Goal: Information Seeking & Learning: Learn about a topic

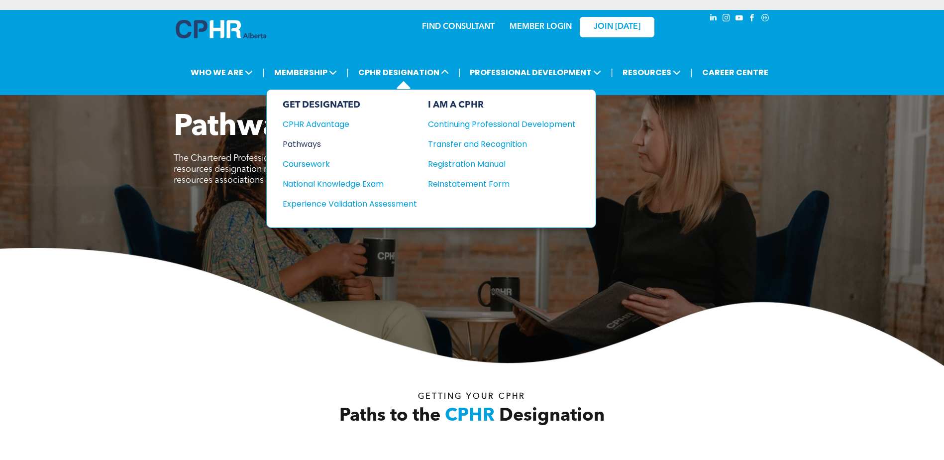
click at [313, 142] on div "Pathways" at bounding box center [343, 144] width 121 height 12
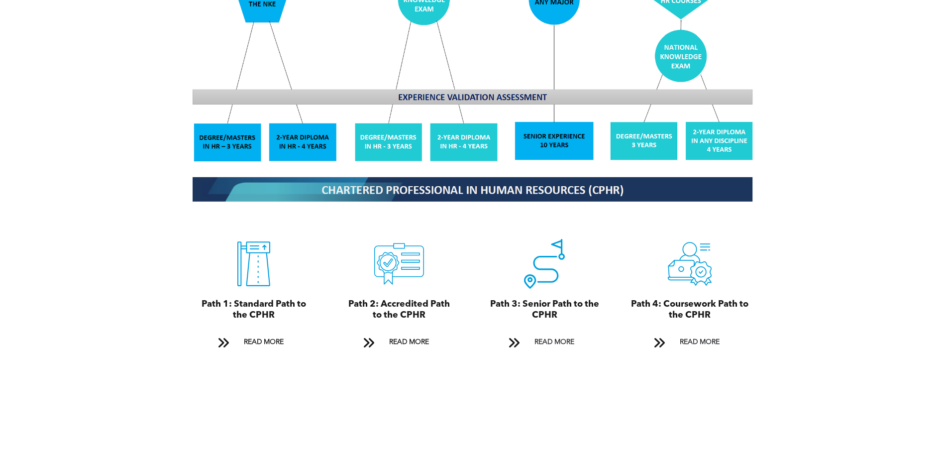
scroll to position [1045, 0]
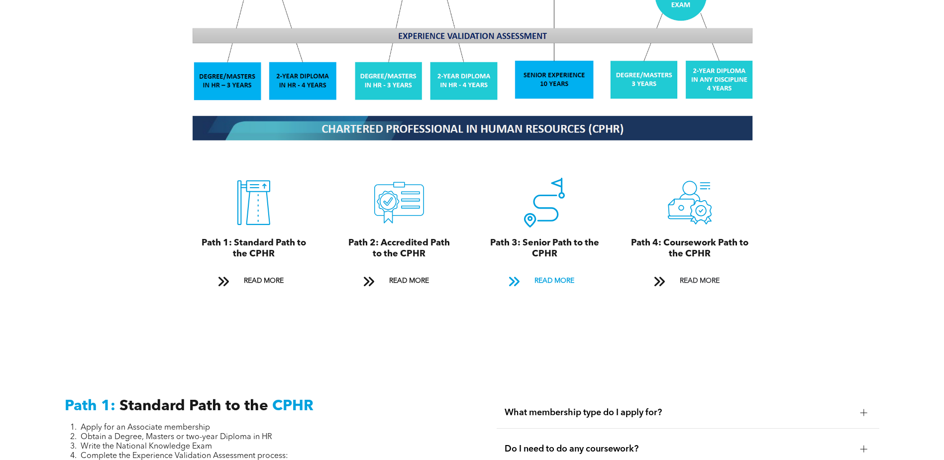
click at [550, 272] on span "READ MORE" at bounding box center [554, 281] width 47 height 18
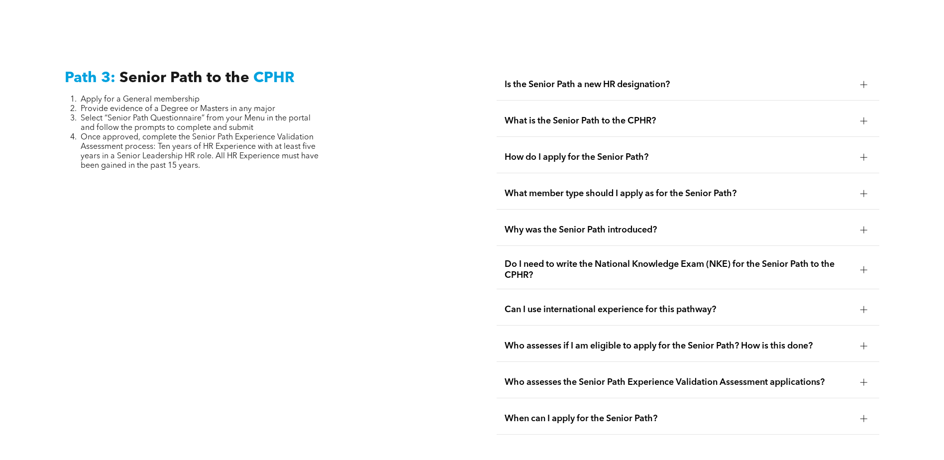
scroll to position [2498, 0]
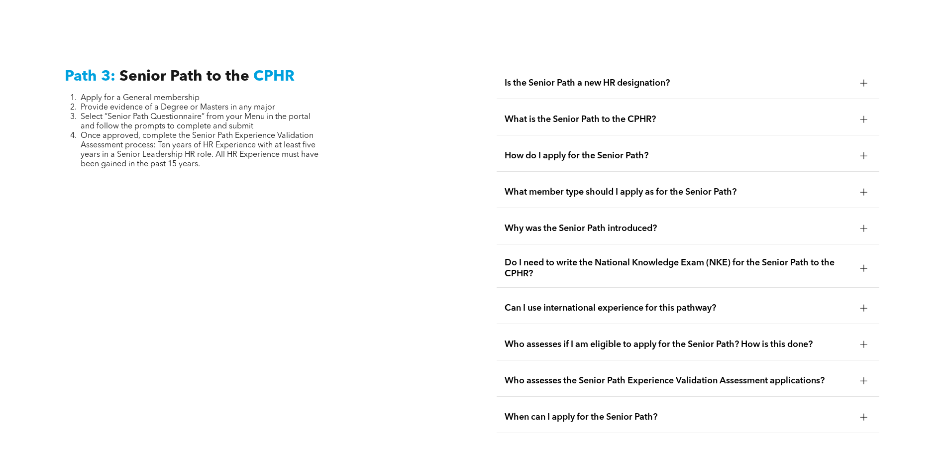
click at [568, 68] on div "Is the Senior Path a new HR designation?" at bounding box center [688, 83] width 383 height 31
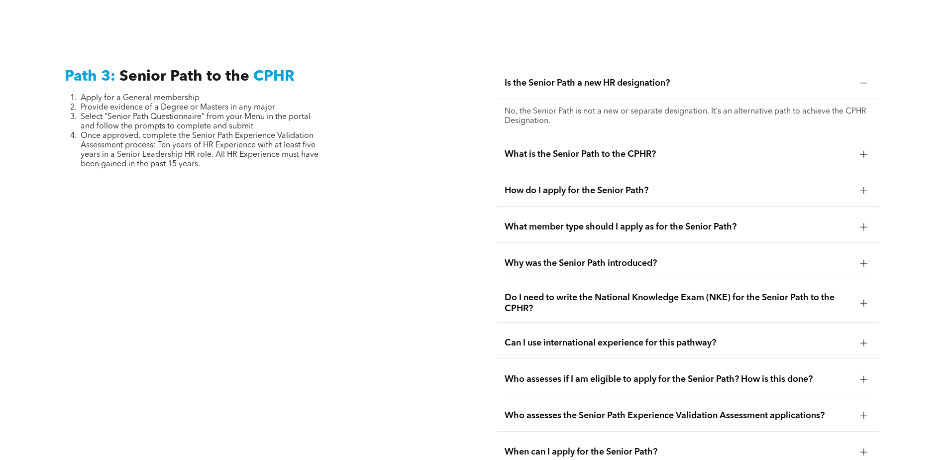
click at [605, 149] on span "What is the Senior Path to the CPHR?" at bounding box center [679, 154] width 348 height 11
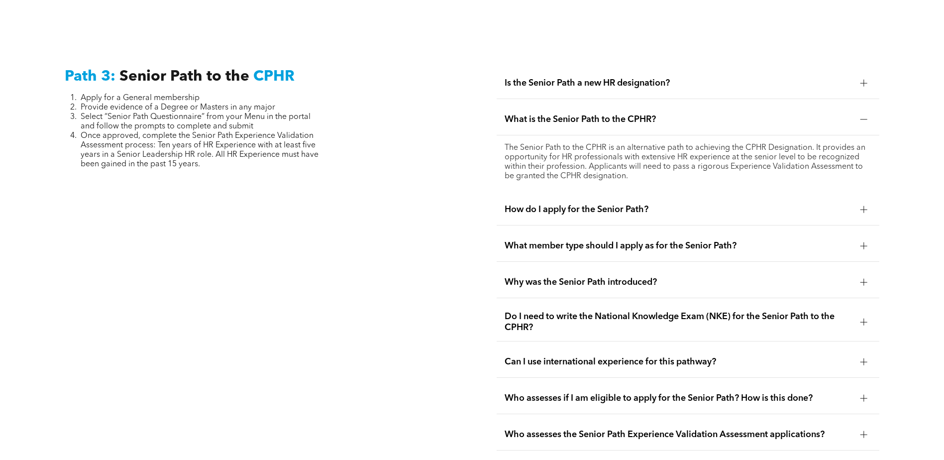
click at [625, 204] on span "How do I apply for the Senior Path?" at bounding box center [679, 209] width 348 height 11
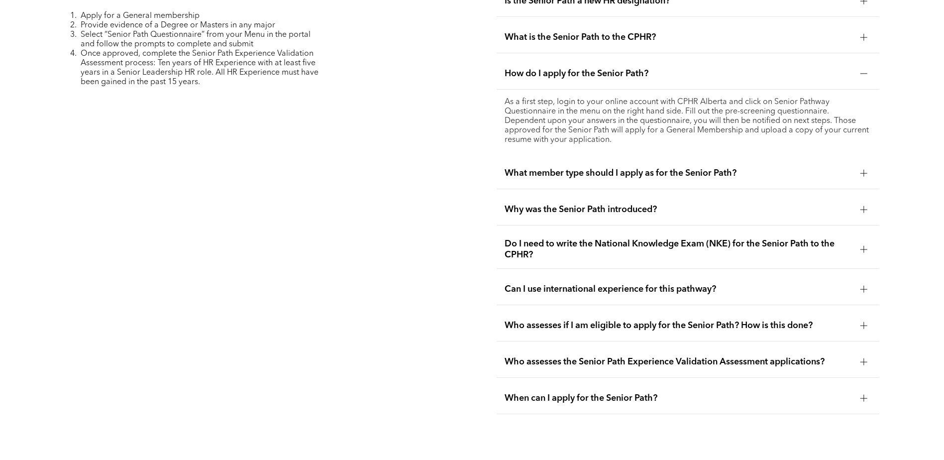
scroll to position [2598, 0]
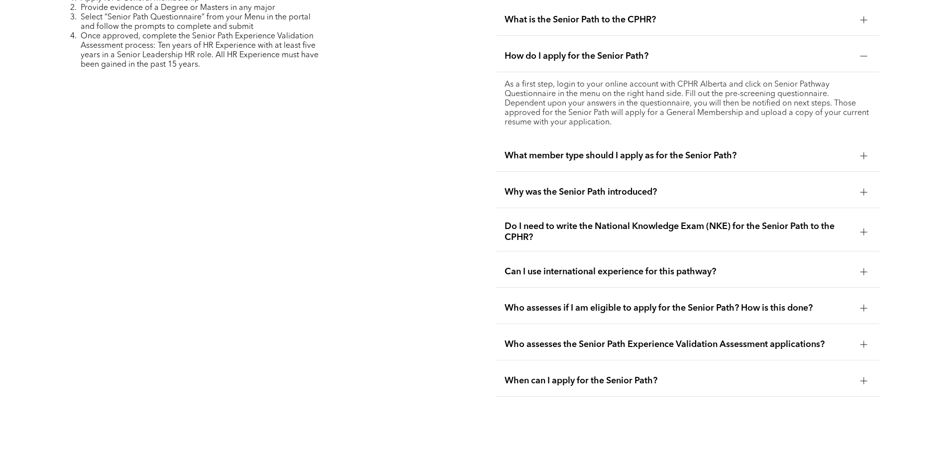
click at [609, 150] on span "What member type should I apply as for the Senior Path?" at bounding box center [679, 155] width 348 height 11
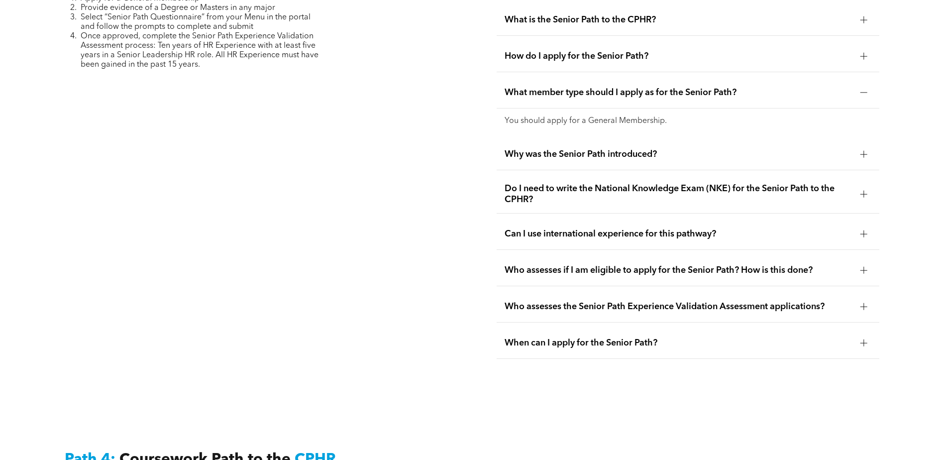
click at [576, 149] on span "Why was the Senior Path introduced?" at bounding box center [679, 154] width 348 height 11
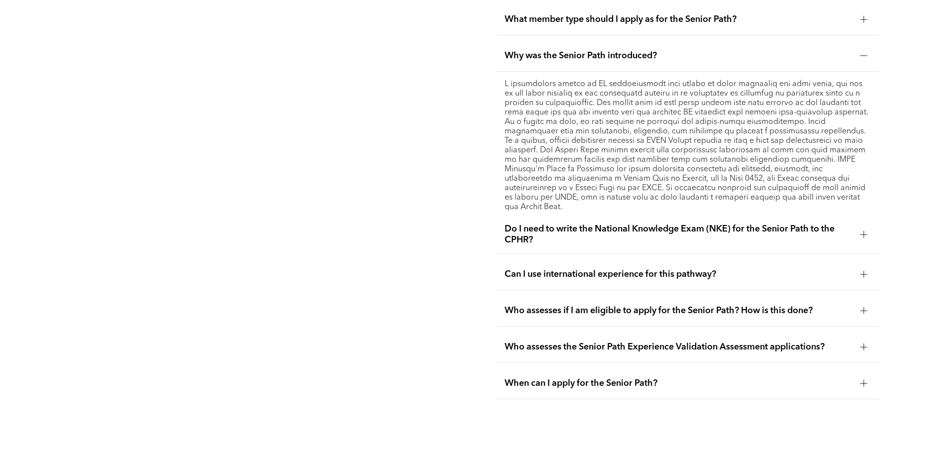
scroll to position [2697, 0]
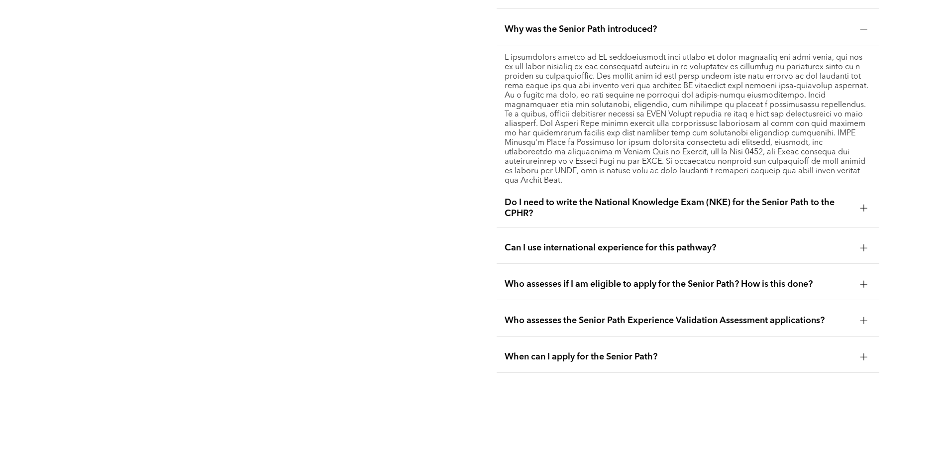
click at [609, 197] on span "Do I need to write the National Knowledge Exam (NKE) for the Senior Path to the…" at bounding box center [679, 208] width 348 height 22
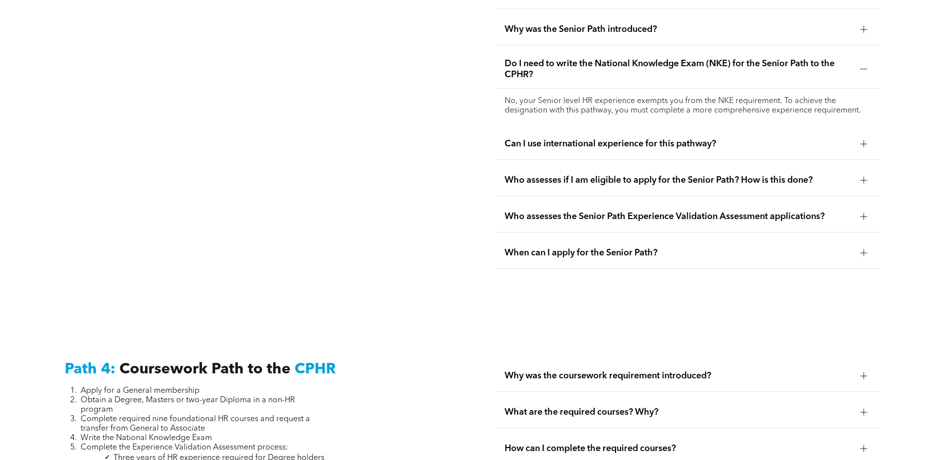
click at [583, 165] on div "Who assesses if I am eligible to apply for the Senior Path? How is this done?" at bounding box center [688, 180] width 383 height 31
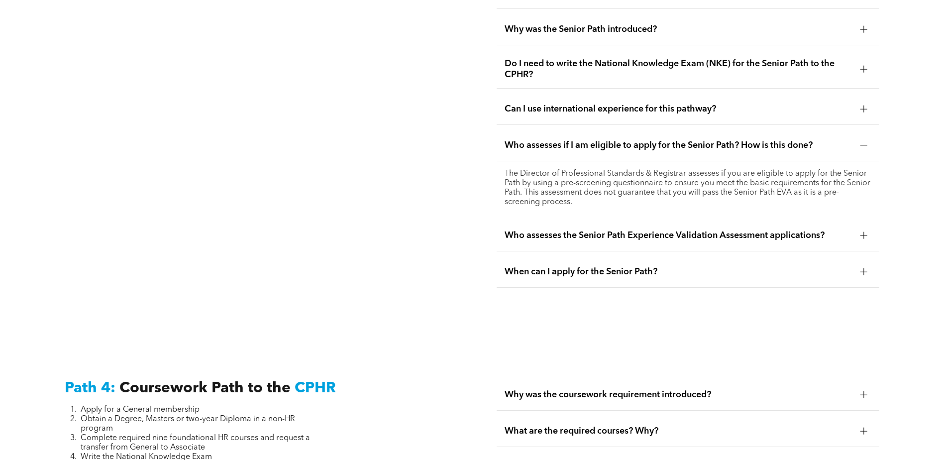
click at [691, 230] on span "Who assesses the Senior Path Experience Validation Assessment applications?" at bounding box center [679, 235] width 348 height 11
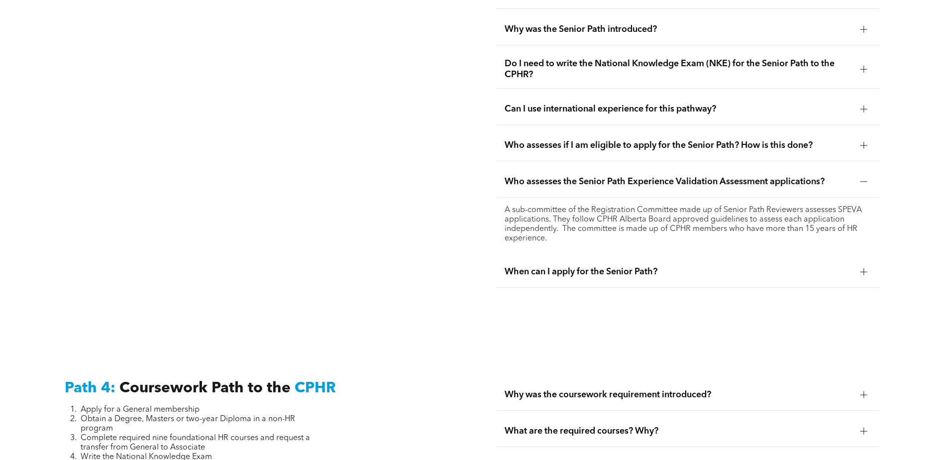
click at [602, 266] on span "When can I apply for the Senior Path?" at bounding box center [679, 271] width 348 height 11
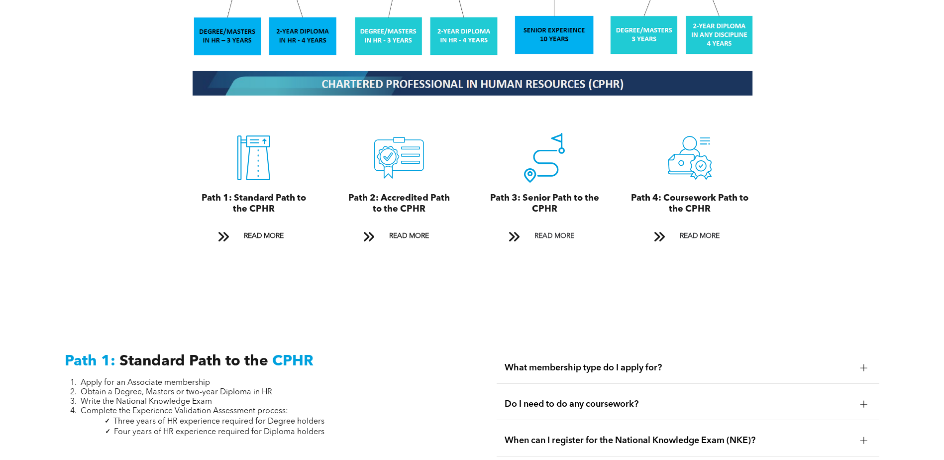
scroll to position [1105, 0]
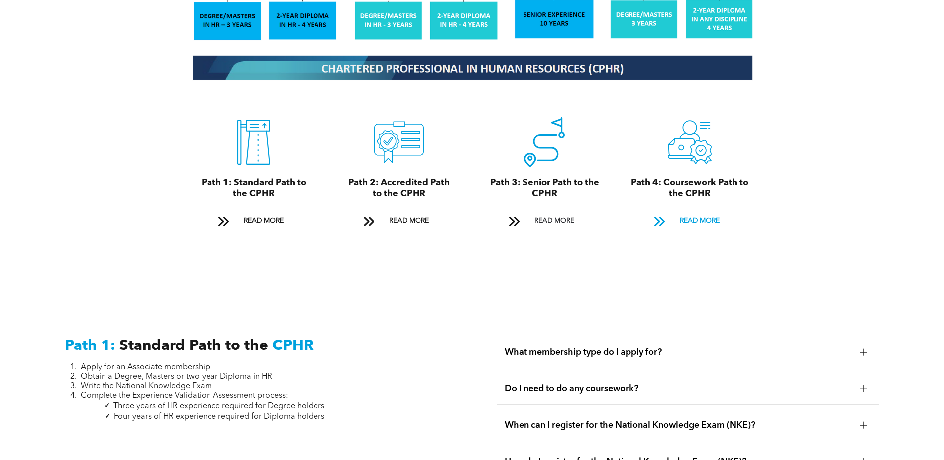
click at [690, 211] on span "READ MORE" at bounding box center [699, 220] width 47 height 18
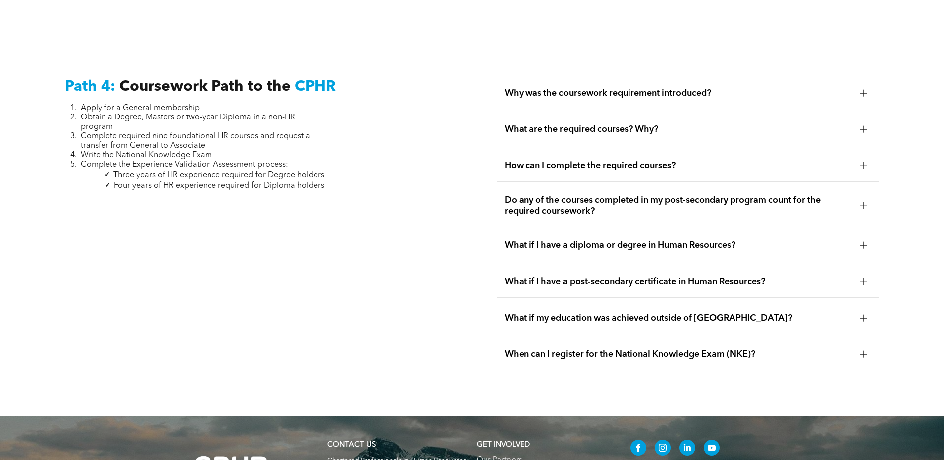
scroll to position [2998, 0]
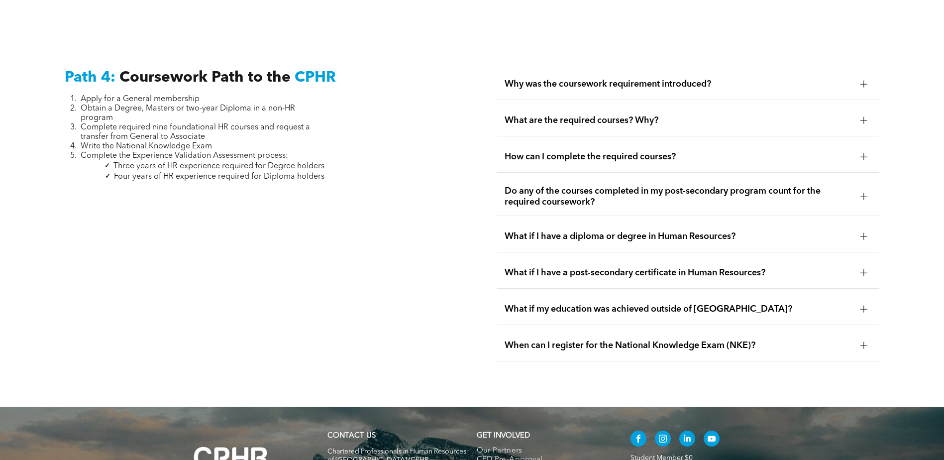
click at [590, 115] on span "What are the required courses? Why?" at bounding box center [679, 120] width 348 height 11
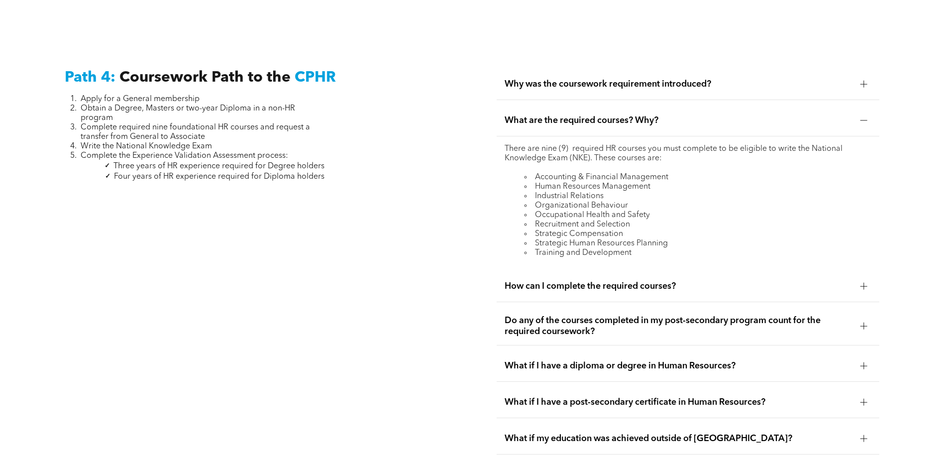
click at [617, 281] on span "How can I complete the required courses?" at bounding box center [679, 286] width 348 height 11
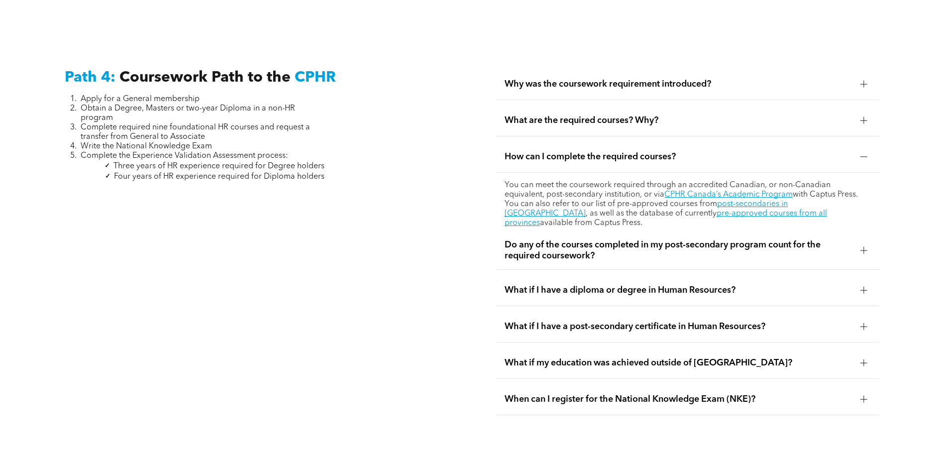
click at [783, 239] on span "Do any of the courses completed in my post-secondary program count for the requ…" at bounding box center [679, 250] width 348 height 22
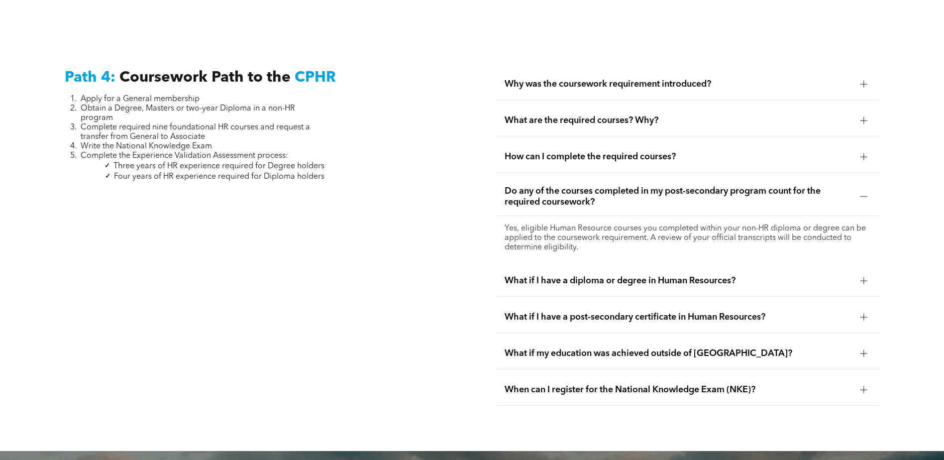
click at [634, 275] on span "What if I have a diploma or degree in Human Resources?" at bounding box center [679, 280] width 348 height 11
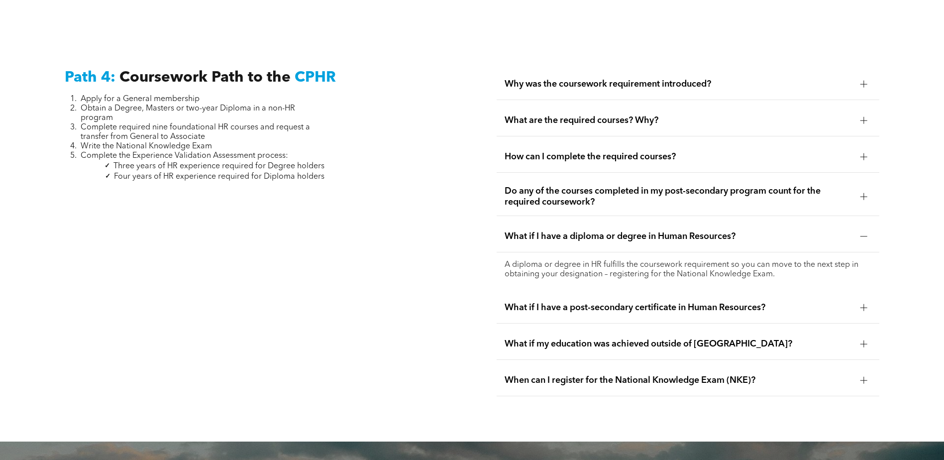
click at [647, 302] on span "What if I have a post-secondary certificate in Human Resources?" at bounding box center [679, 307] width 348 height 11
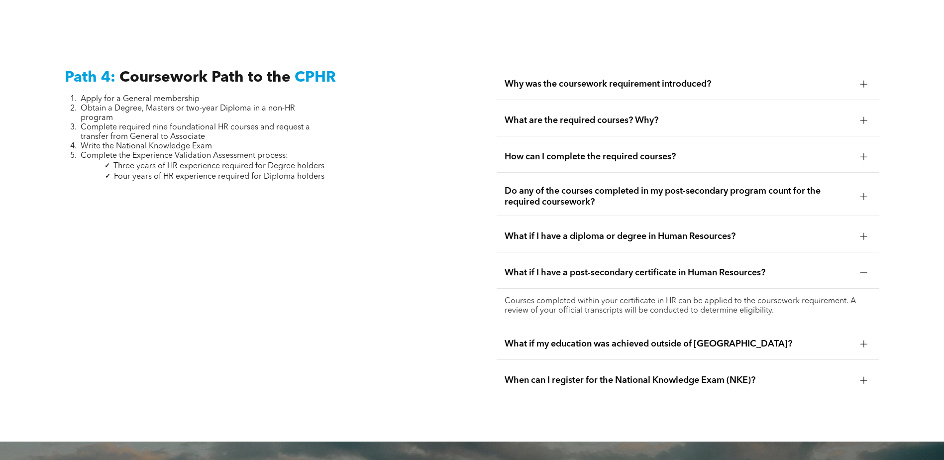
click at [621, 338] on span "What if my education was achieved outside of [GEOGRAPHIC_DATA]?" at bounding box center [679, 343] width 348 height 11
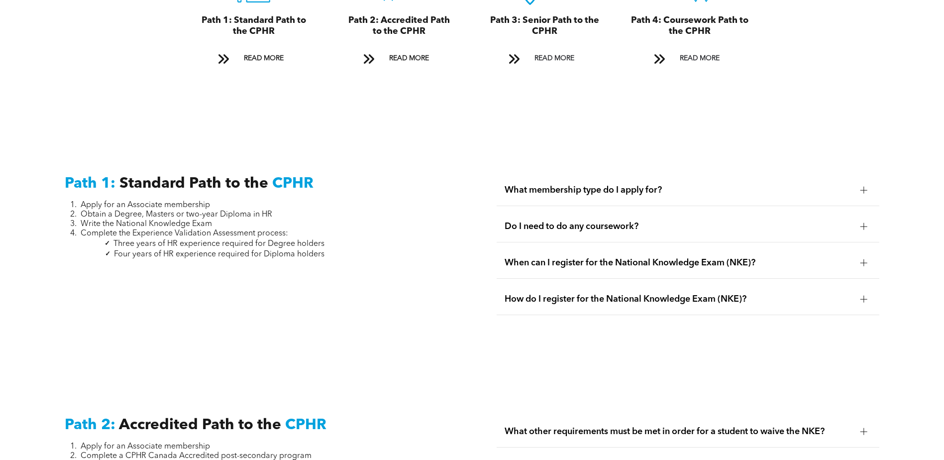
scroll to position [1307, 0]
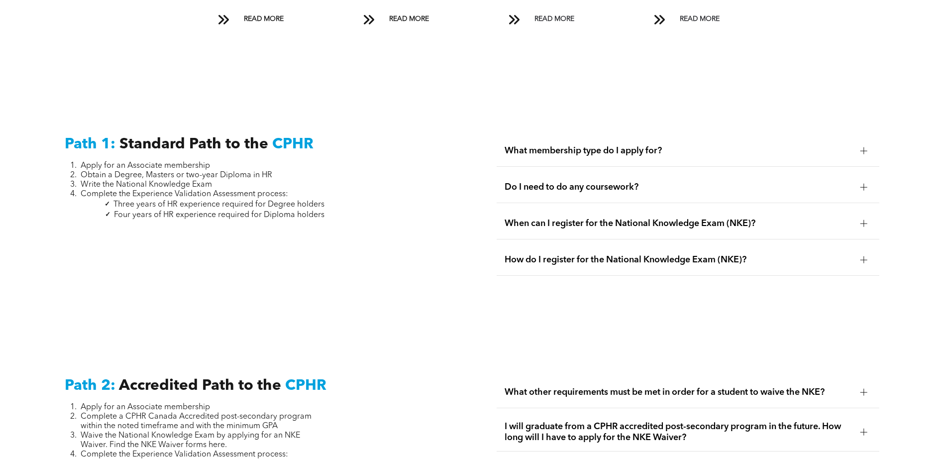
click at [602, 182] on span "Do I need to do any coursework?" at bounding box center [679, 187] width 348 height 11
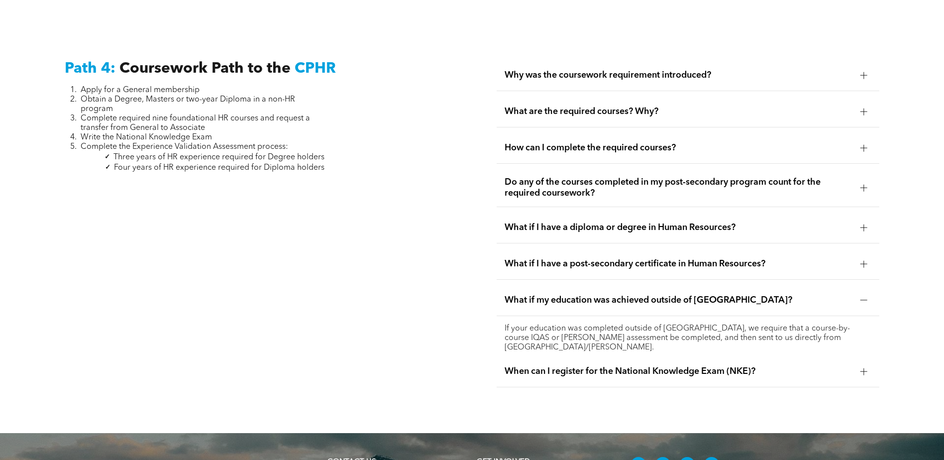
scroll to position [3048, 0]
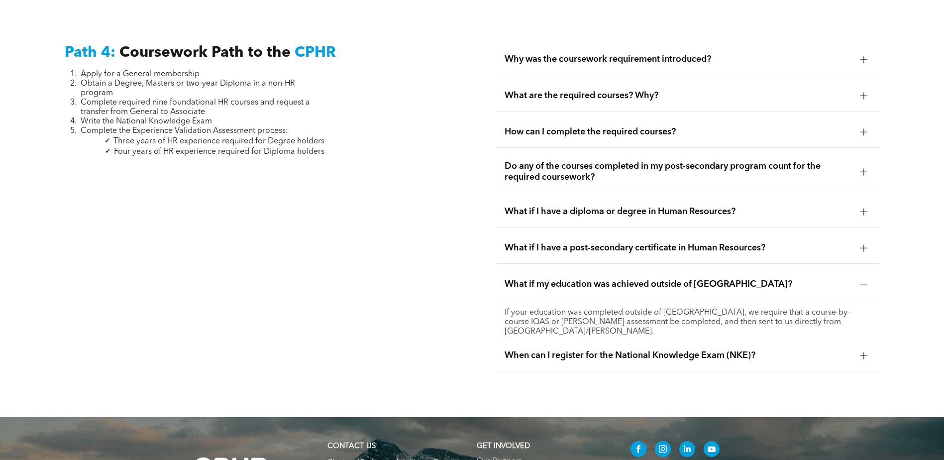
click at [570, 126] on span "How can I complete the required courses?" at bounding box center [679, 131] width 348 height 11
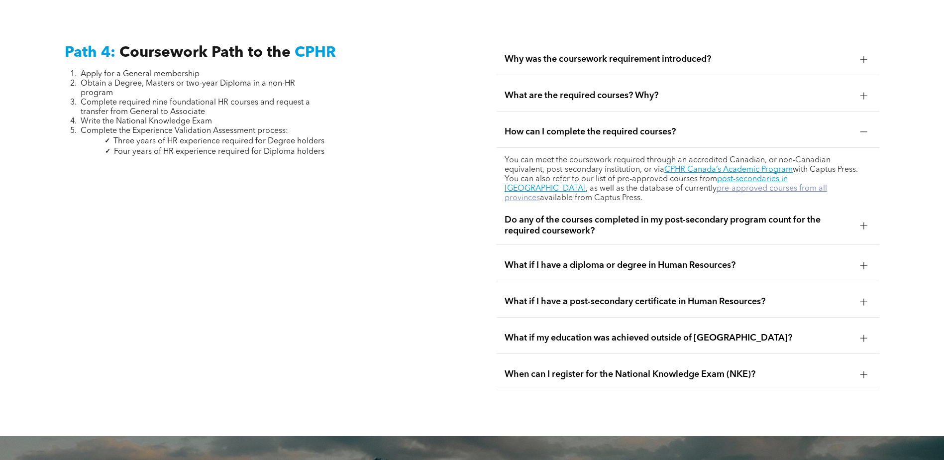
click at [593, 185] on link "pre-approved courses from all provinces" at bounding box center [666, 193] width 322 height 17
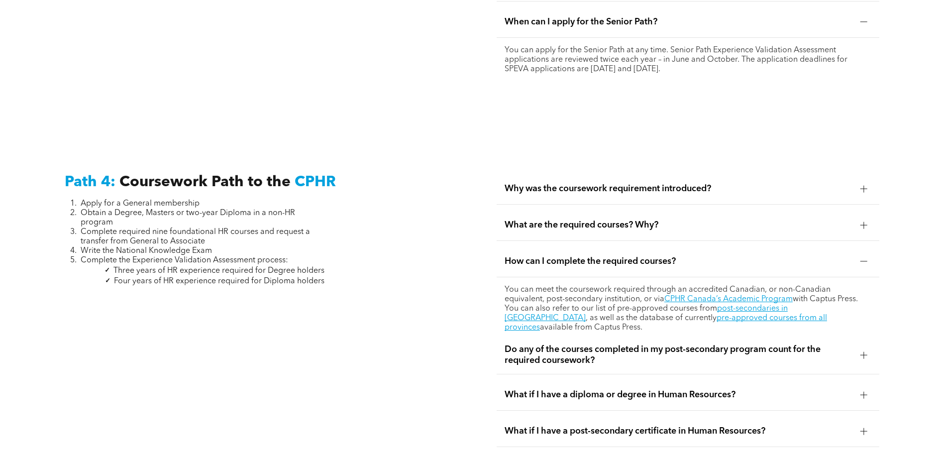
scroll to position [2998, 0]
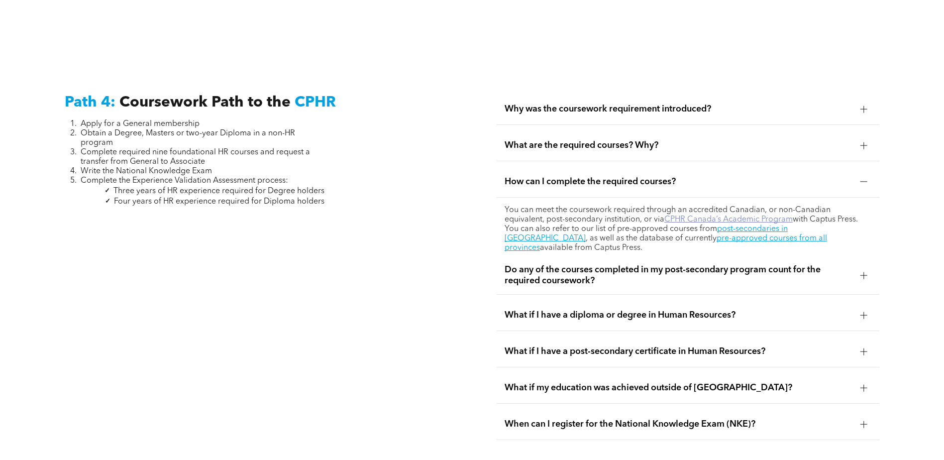
click at [664, 215] on link "CPHR Canada’s Academic Program" at bounding box center [728, 219] width 128 height 8
